Goal: Find specific page/section: Find specific page/section

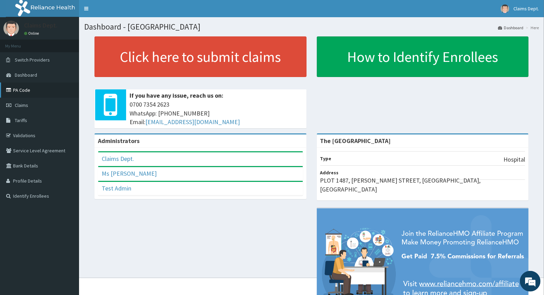
click at [22, 90] on link "PA Code" at bounding box center [39, 89] width 79 height 15
